Goal: Find specific page/section: Find specific page/section

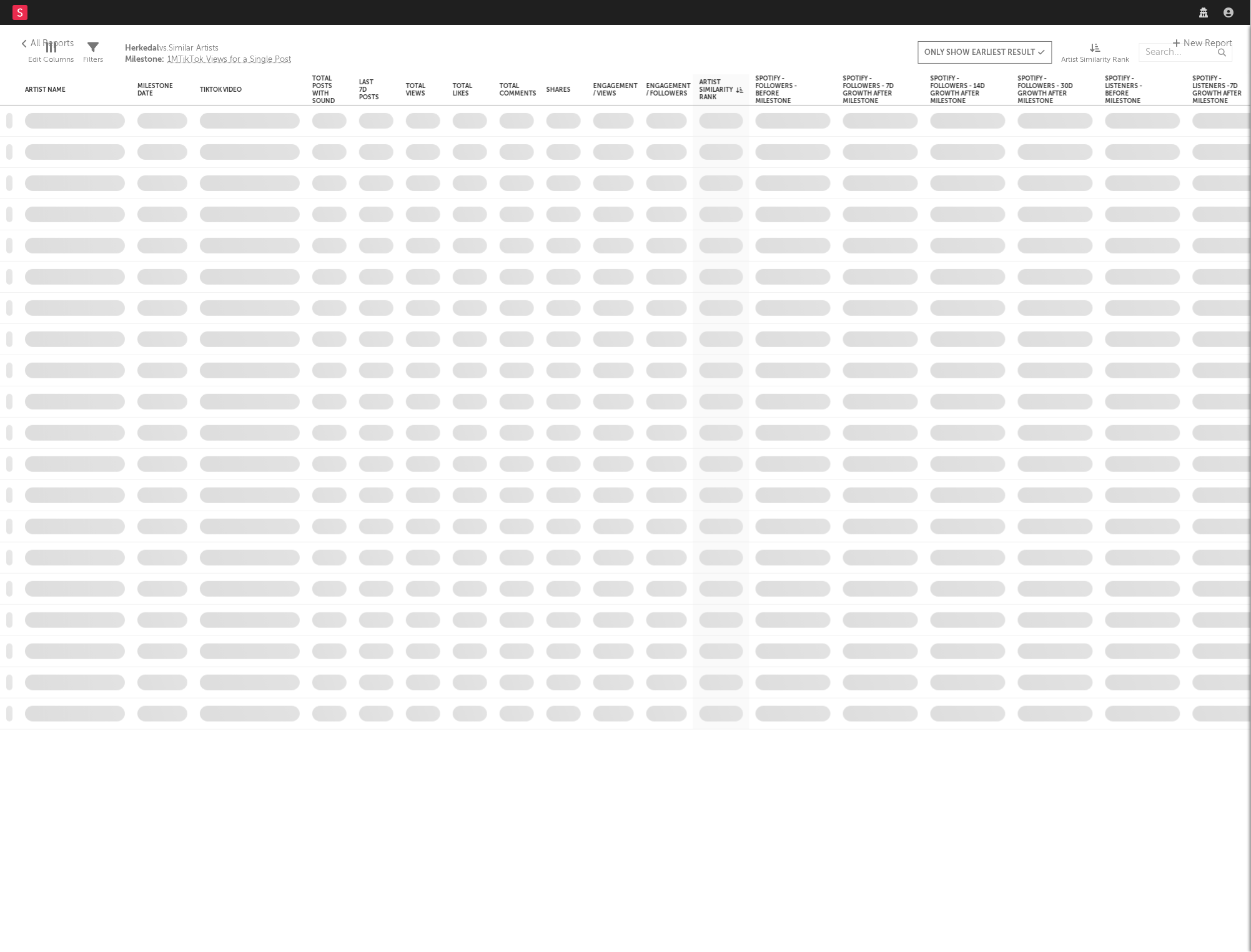
select select "recorded_music"
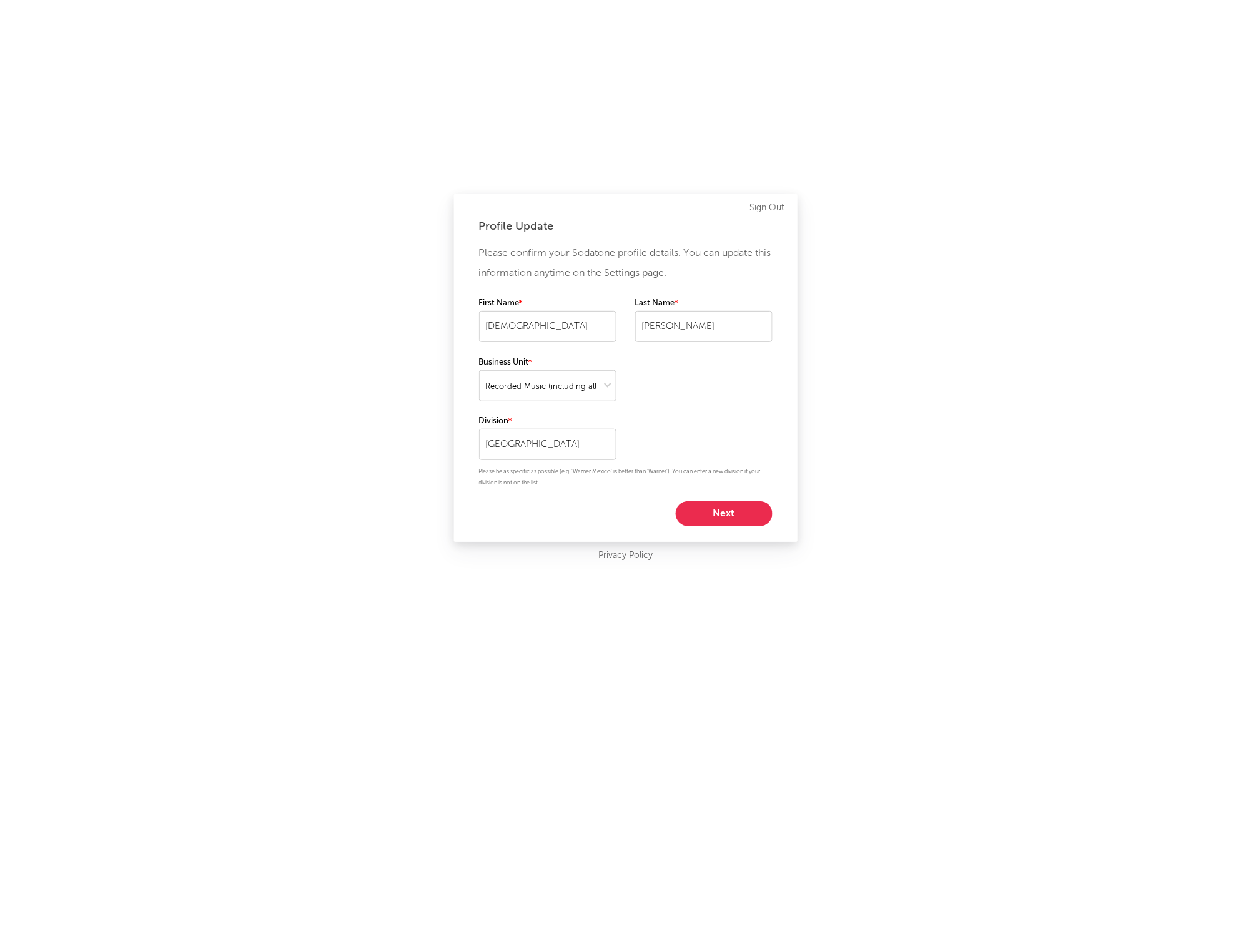
click at [719, 514] on button "Next" at bounding box center [724, 514] width 97 height 25
select select "marketing"
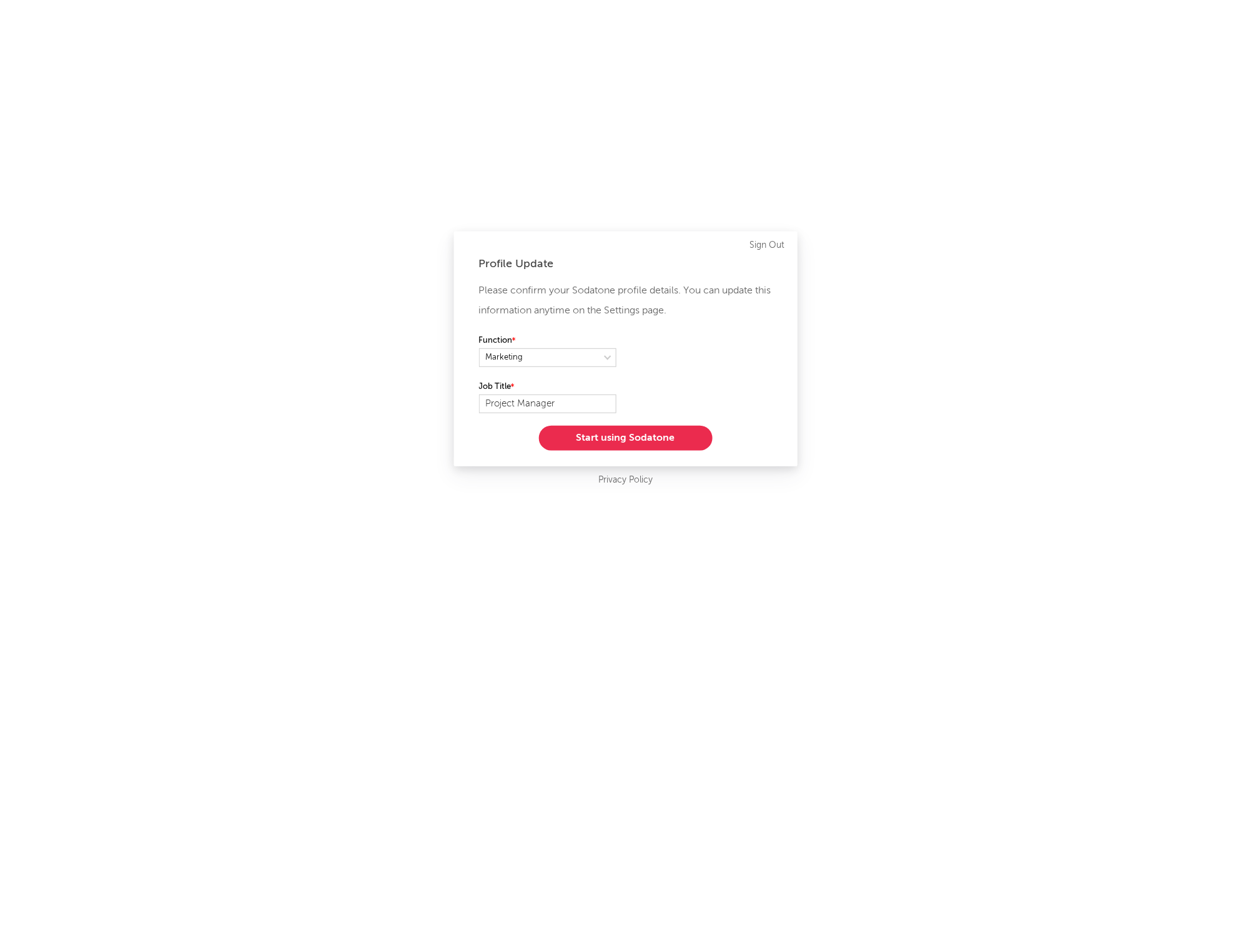
click at [651, 445] on button "Start using Sodatone" at bounding box center [626, 438] width 174 height 25
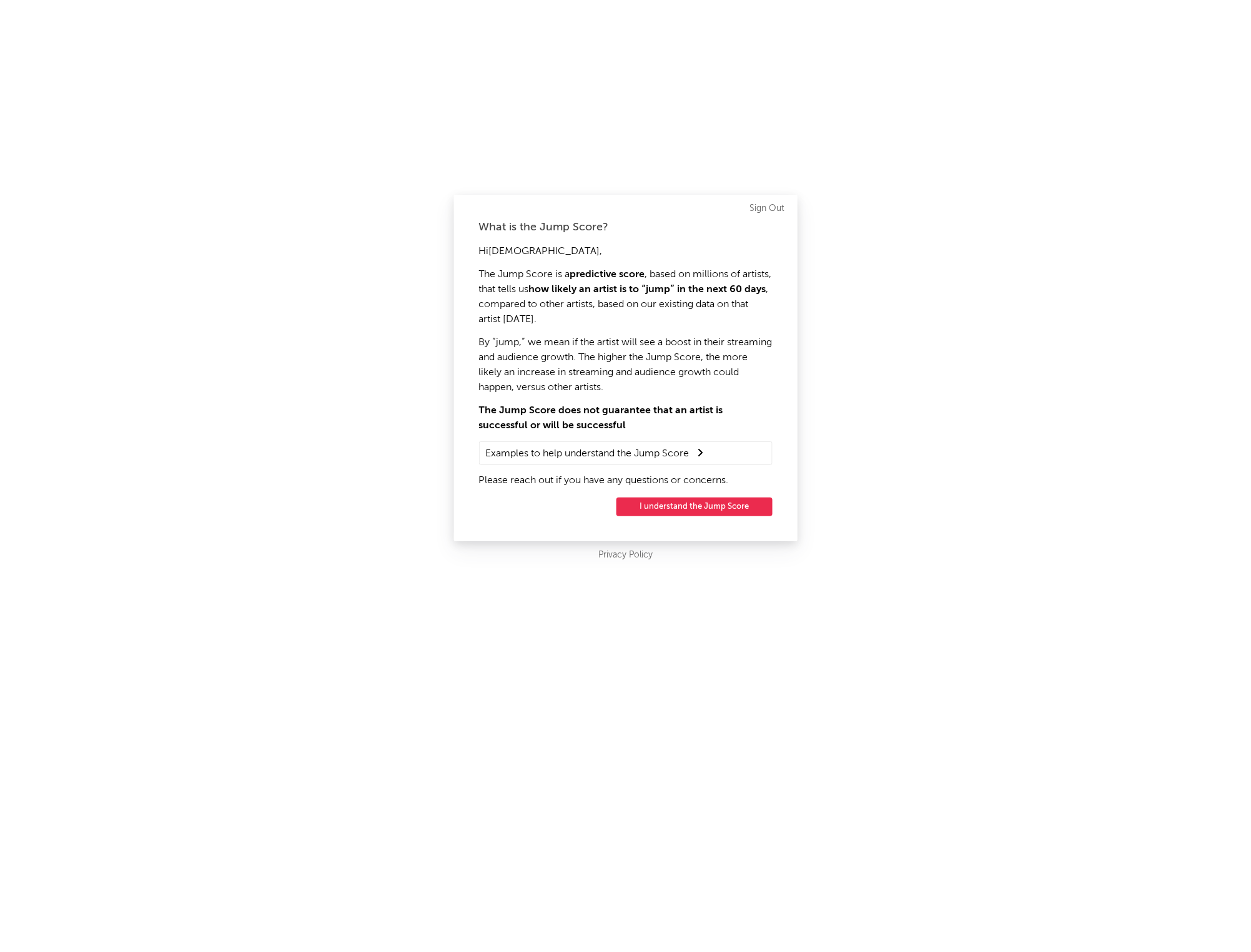
click at [707, 502] on button "I understand the Jump Score" at bounding box center [694, 507] width 156 height 19
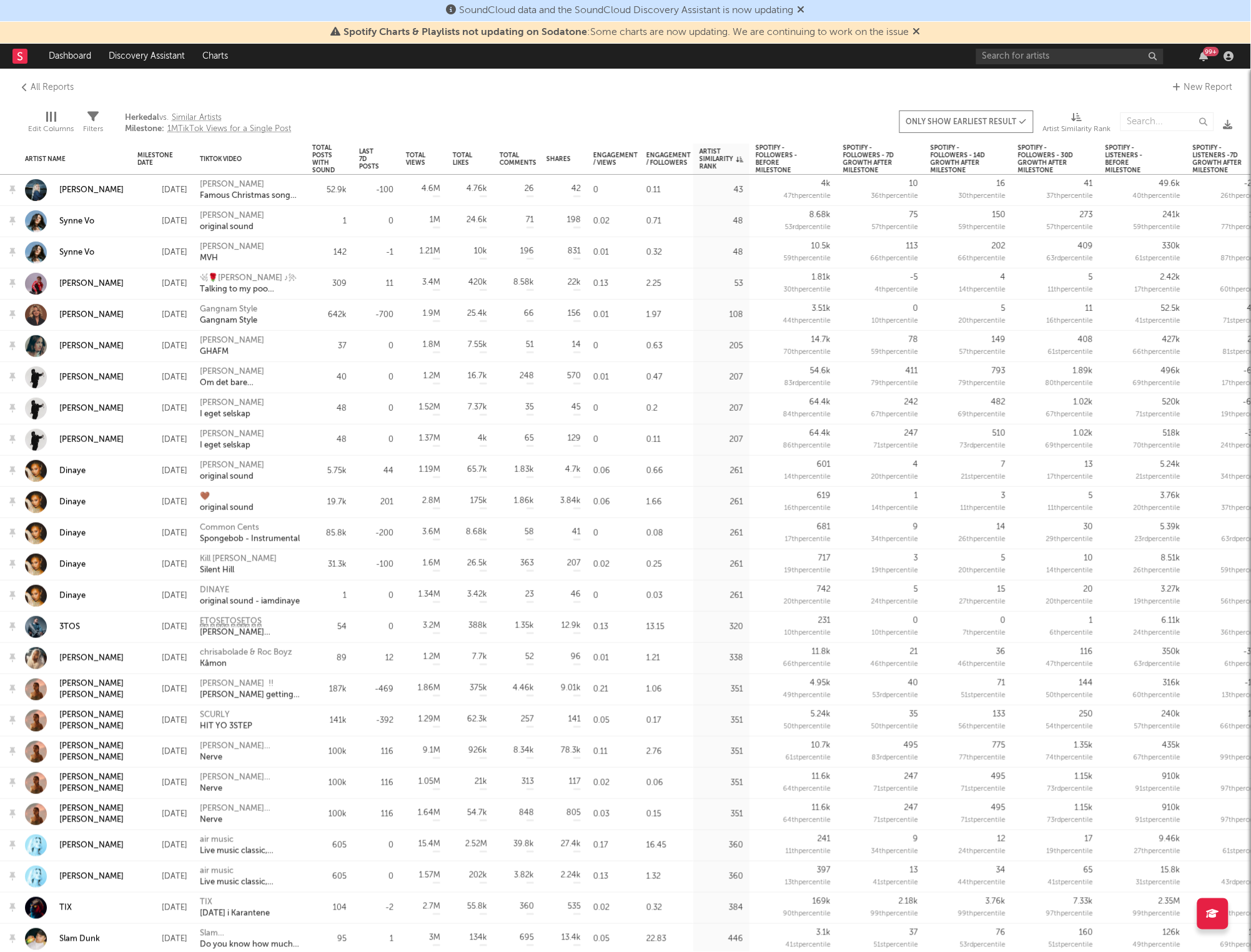
click at [19, 59] on rect at bounding box center [19, 56] width 15 height 15
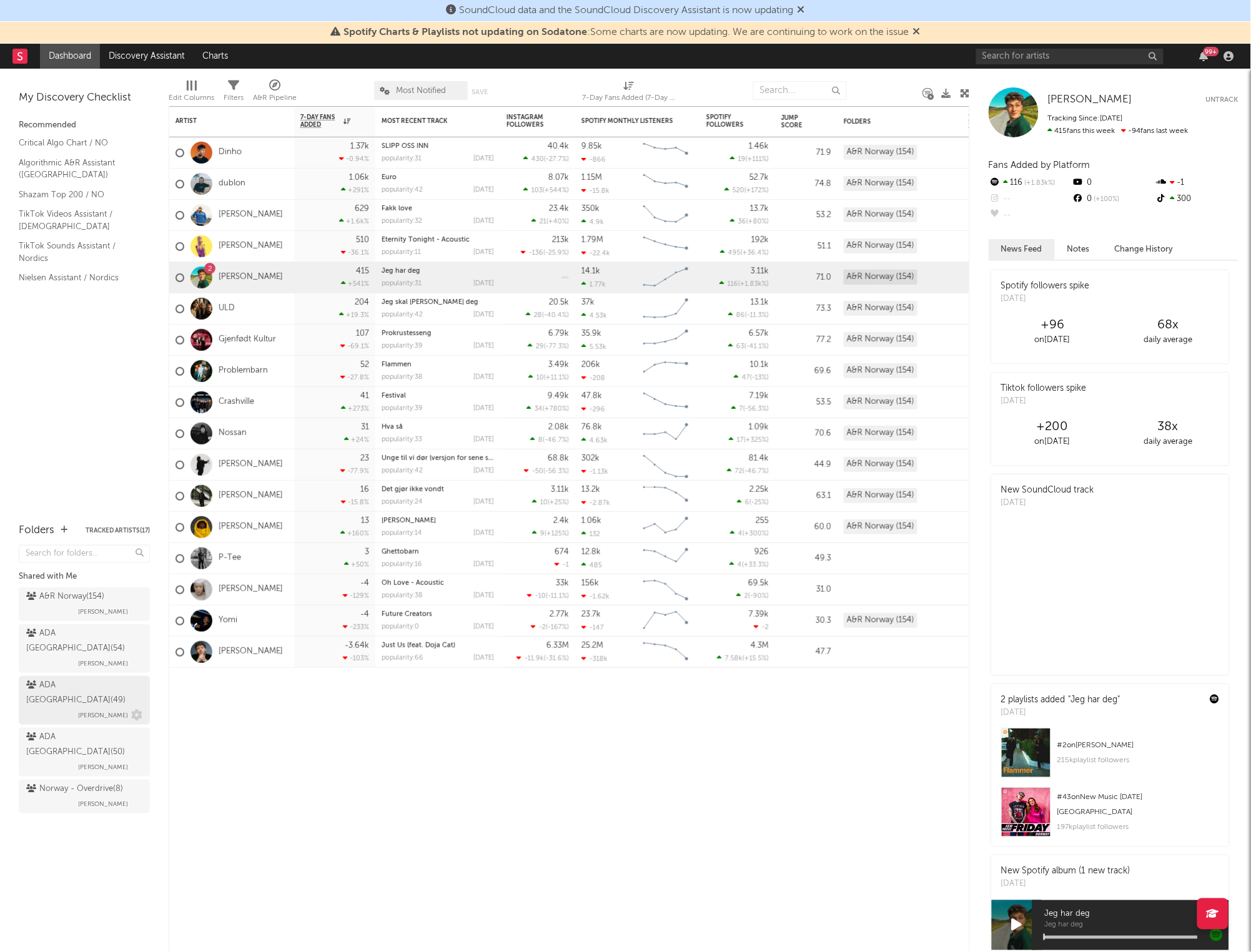
click at [75, 678] on div "ADA Norway ( 49 )" at bounding box center [83, 692] width 113 height 30
